Goal: Find specific page/section: Find specific page/section

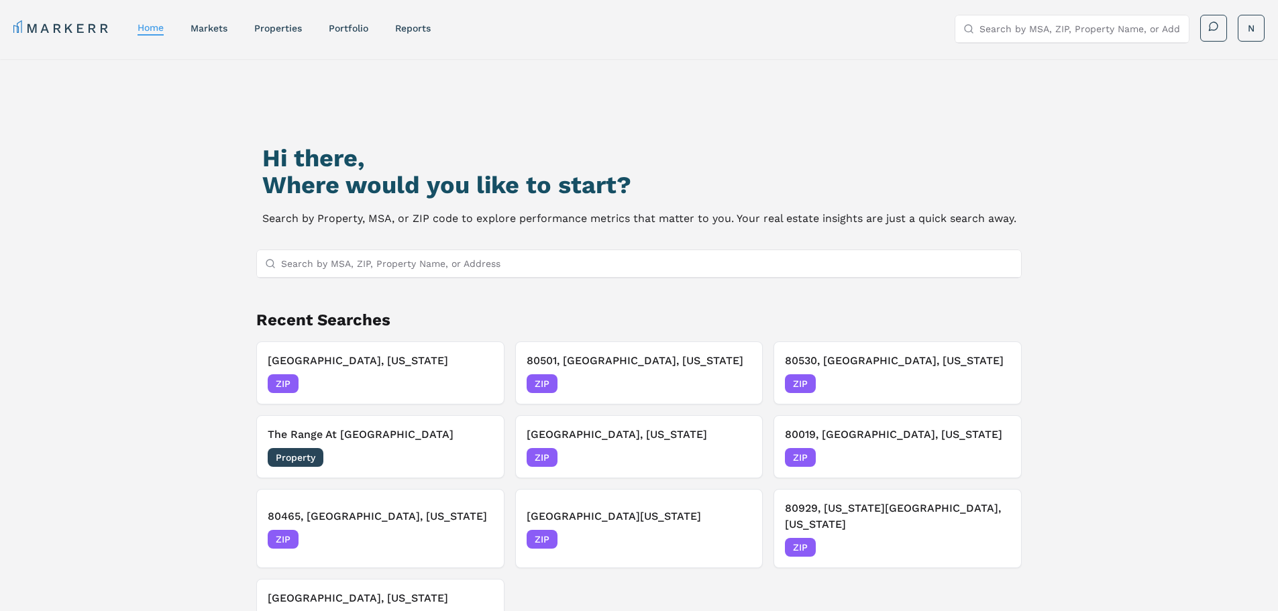
click at [361, 264] on input "Search by MSA, ZIP, Property Name, or Address" at bounding box center [647, 263] width 733 height 27
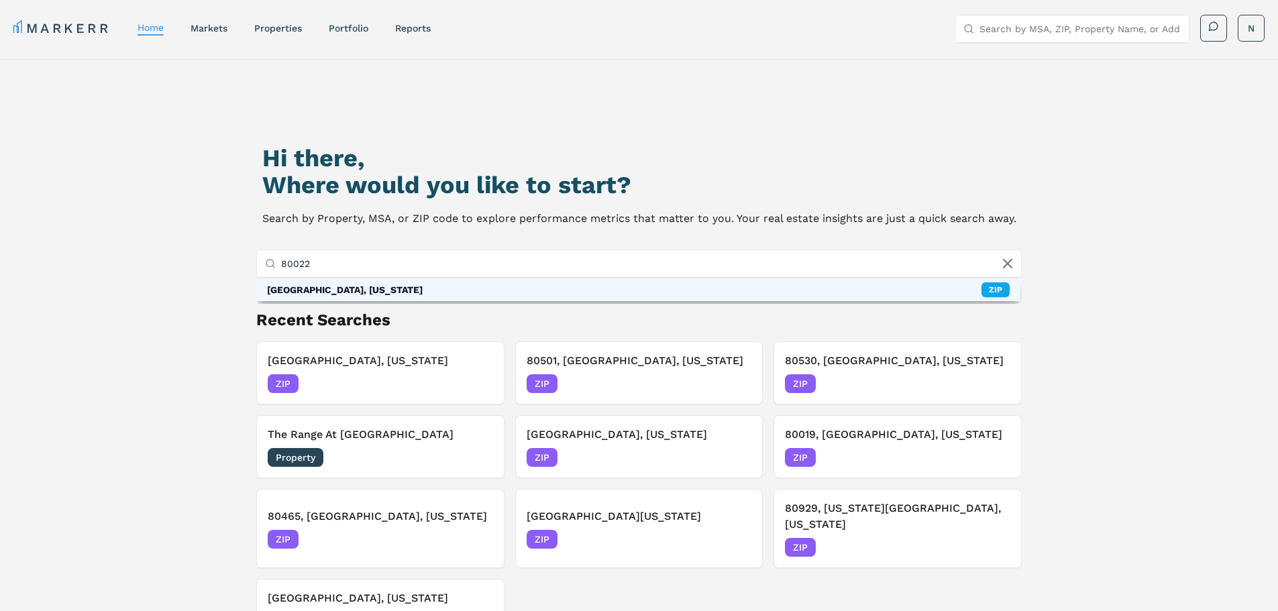
type input "80022"
click at [372, 291] on div "[GEOGRAPHIC_DATA], [US_STATE]" at bounding box center [345, 289] width 156 height 13
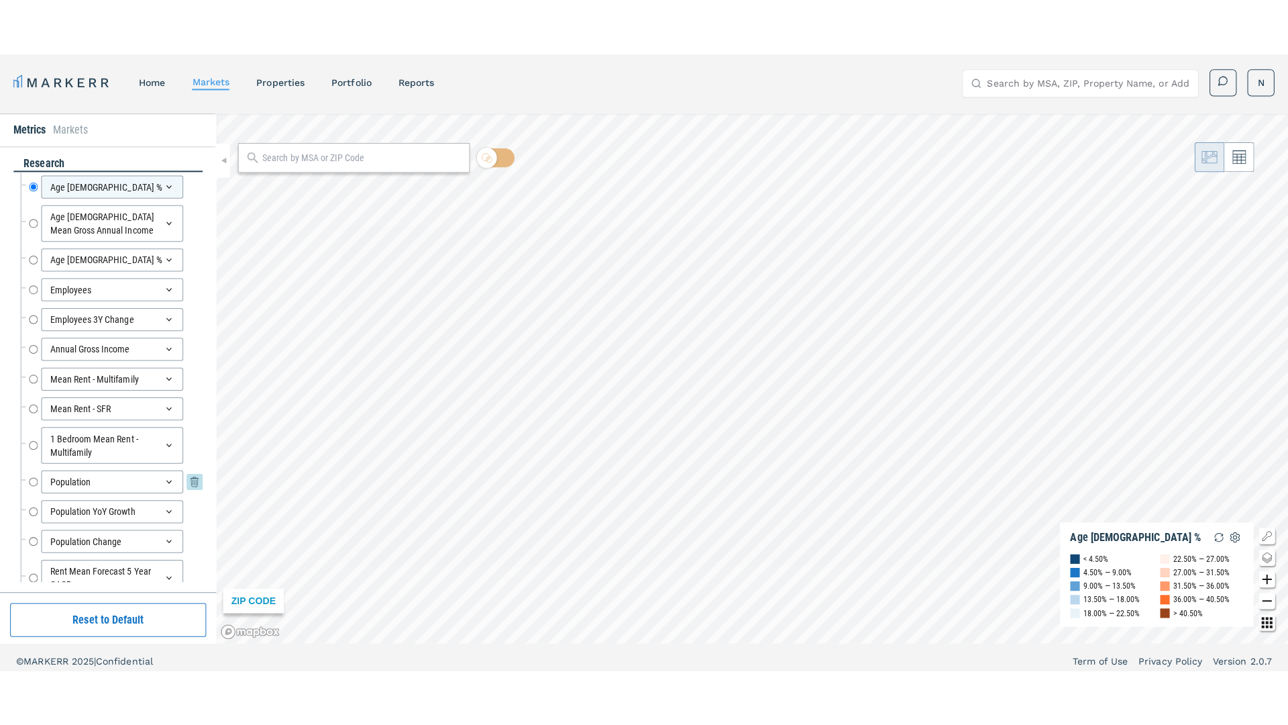
scroll to position [134, 0]
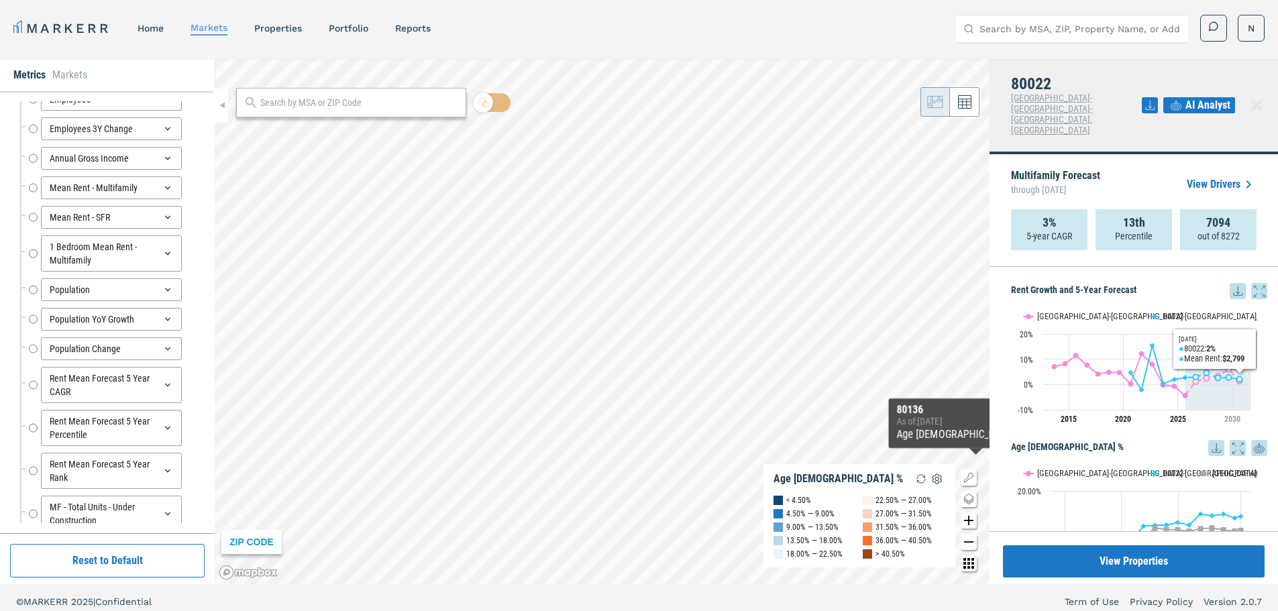
click at [1251, 283] on icon at bounding box center [1259, 291] width 16 height 16
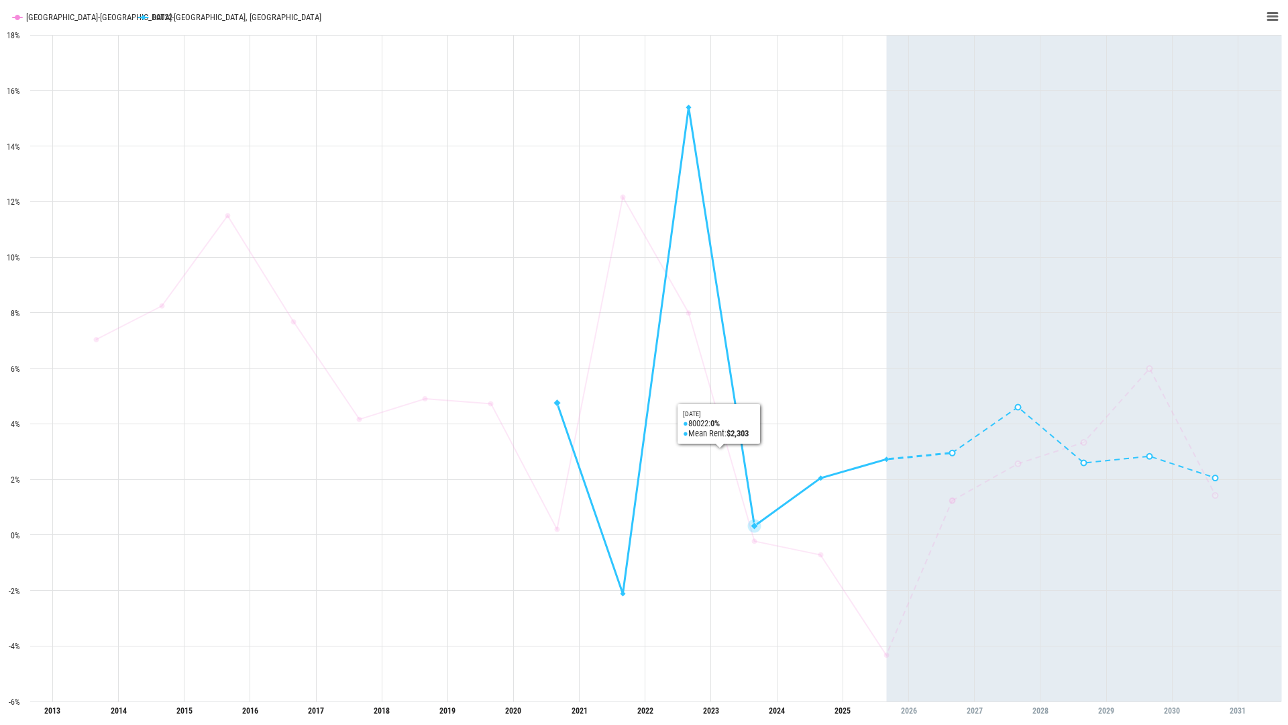
click at [741, 197] on rect "Interactive chart" at bounding box center [644, 362] width 1288 height 725
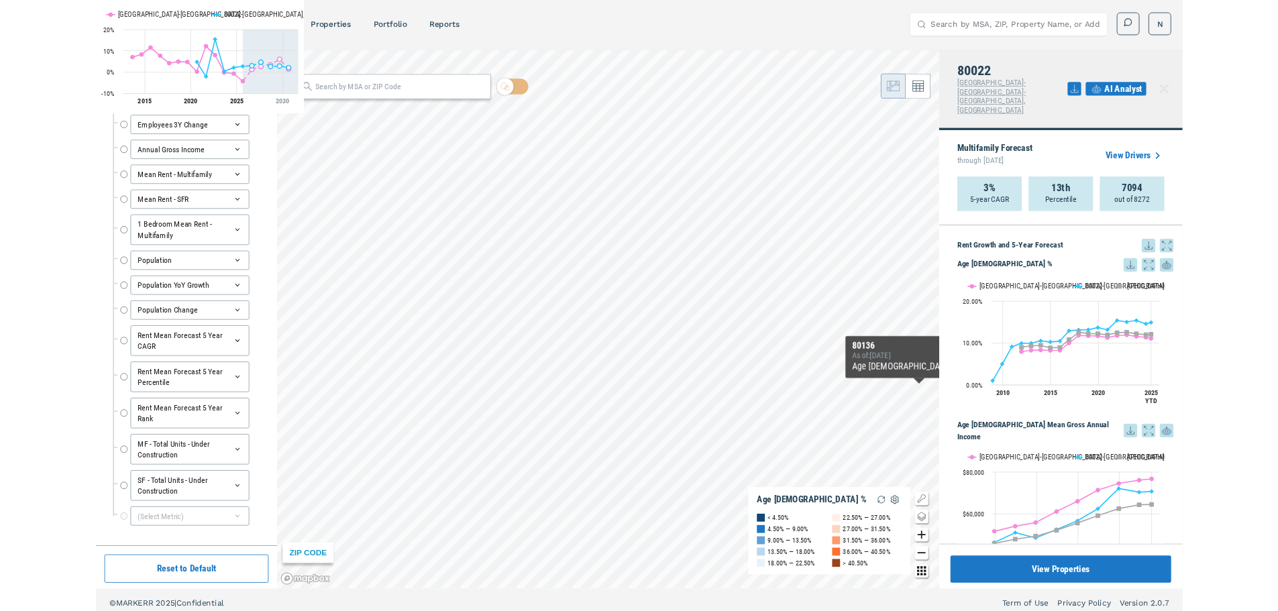
scroll to position [134, 0]
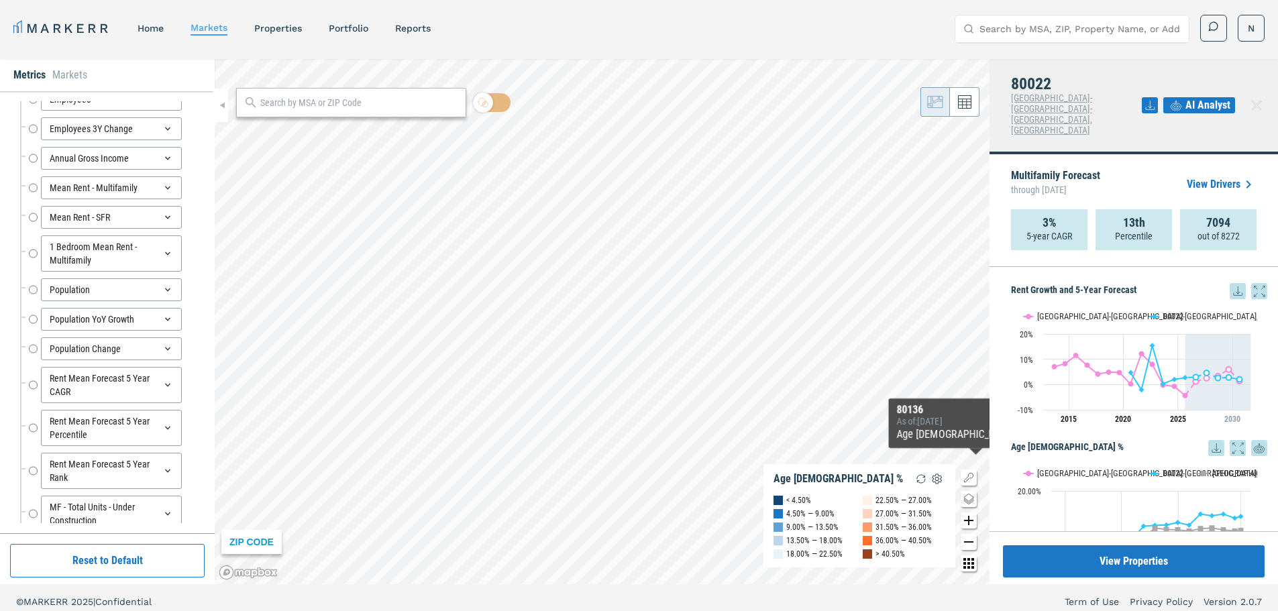
click at [951, 463] on div "ZIP CODE Age 18-24 % < 4.50% 4.50% — 9.00% 9.00% — 13.50% 13.50% — 18.00% 18.00…" at bounding box center [602, 321] width 775 height 525
